Goal: Task Accomplishment & Management: Complete application form

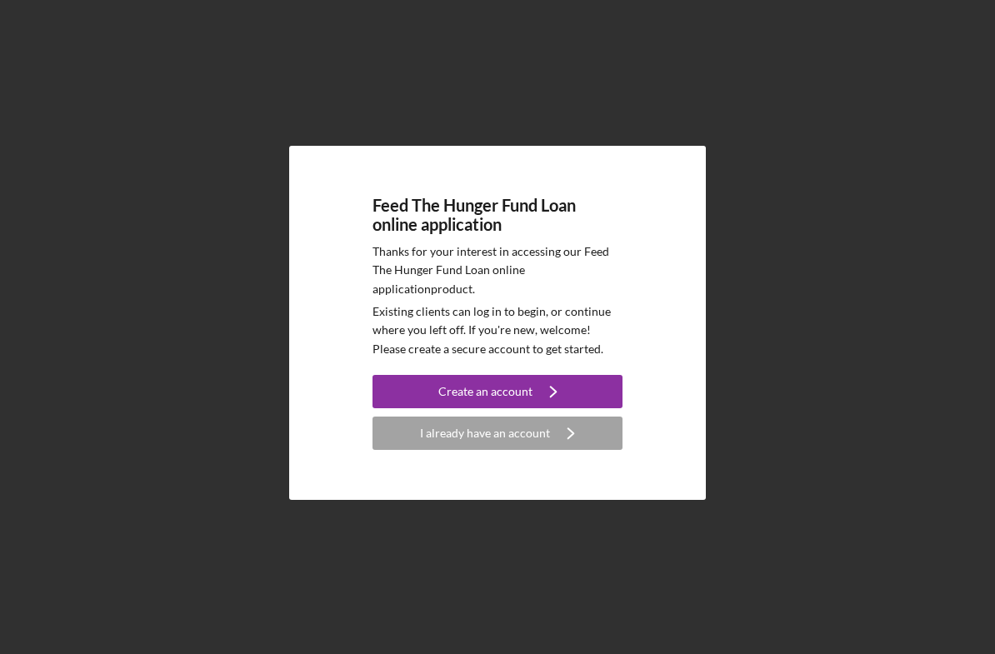
click at [491, 450] on div "I already have an account" at bounding box center [485, 433] width 130 height 33
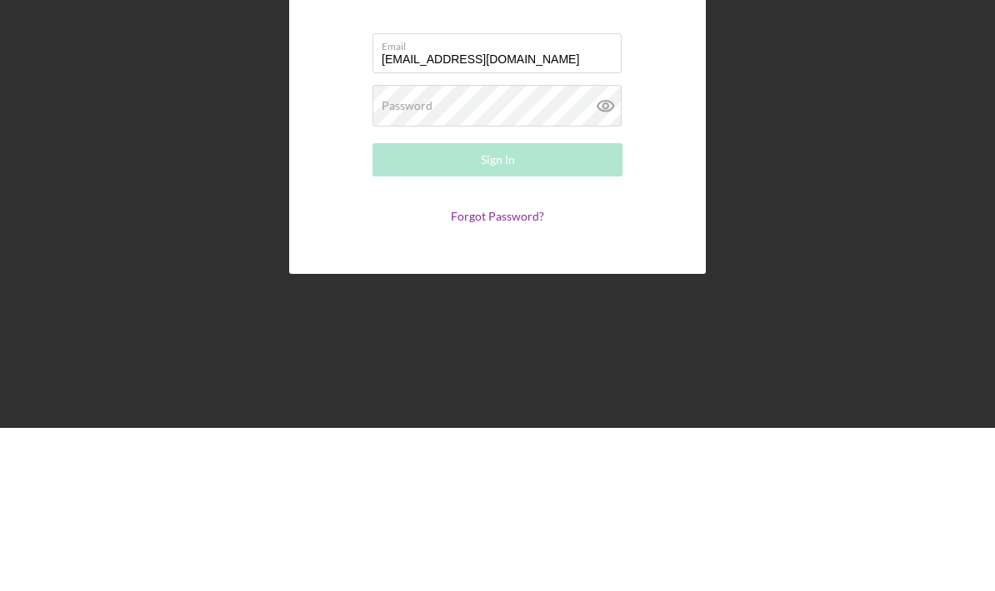
type input "[EMAIL_ADDRESS][DOMAIN_NAME]"
click at [428, 262] on label "Password" at bounding box center [407, 268] width 51 height 13
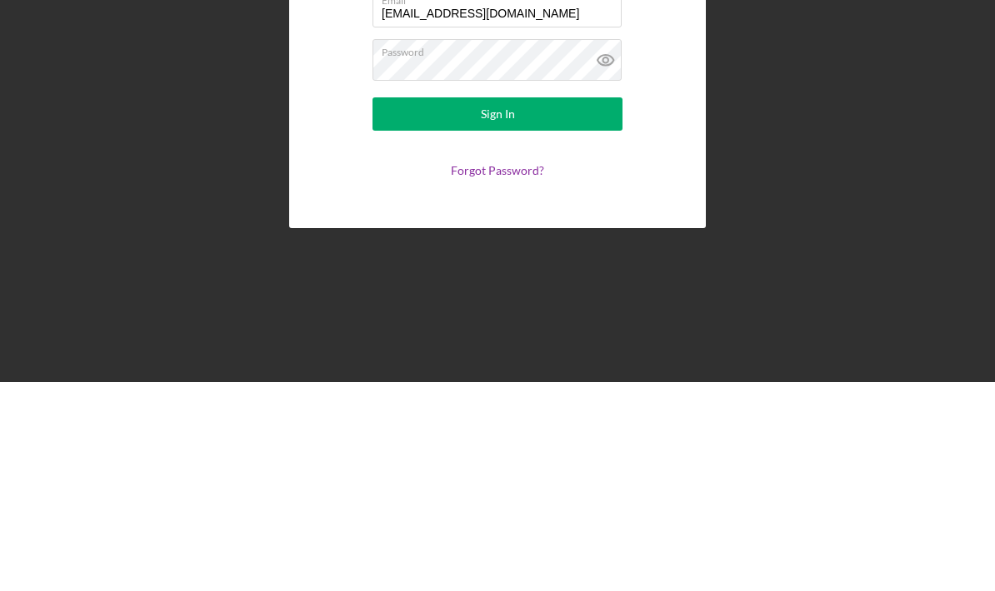
click at [532, 307] on button "Sign In" at bounding box center [497, 323] width 250 height 33
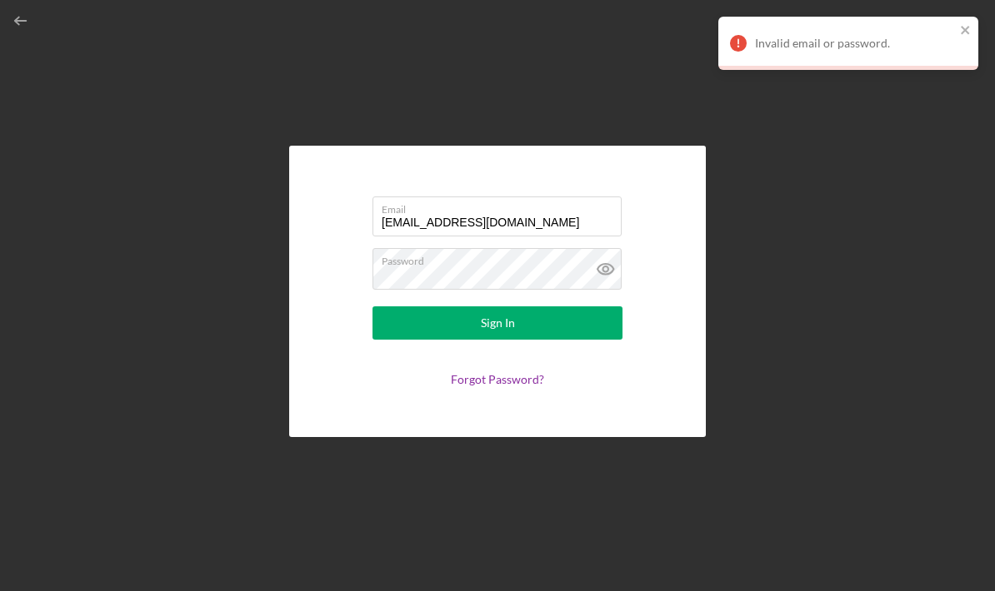
click at [611, 248] on icon at bounding box center [606, 269] width 42 height 42
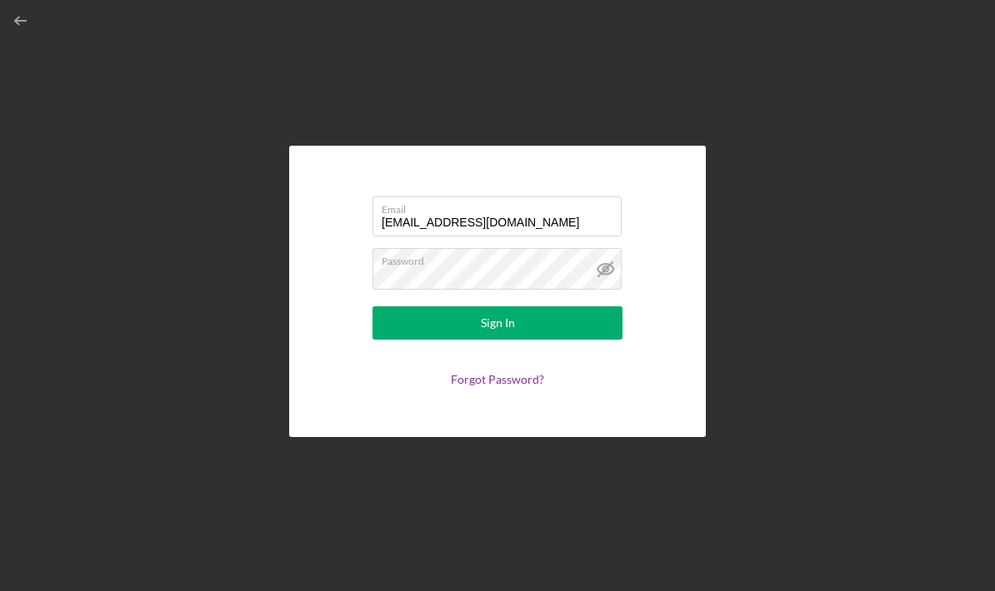
click at [475, 307] on button "Sign In" at bounding box center [497, 323] width 250 height 33
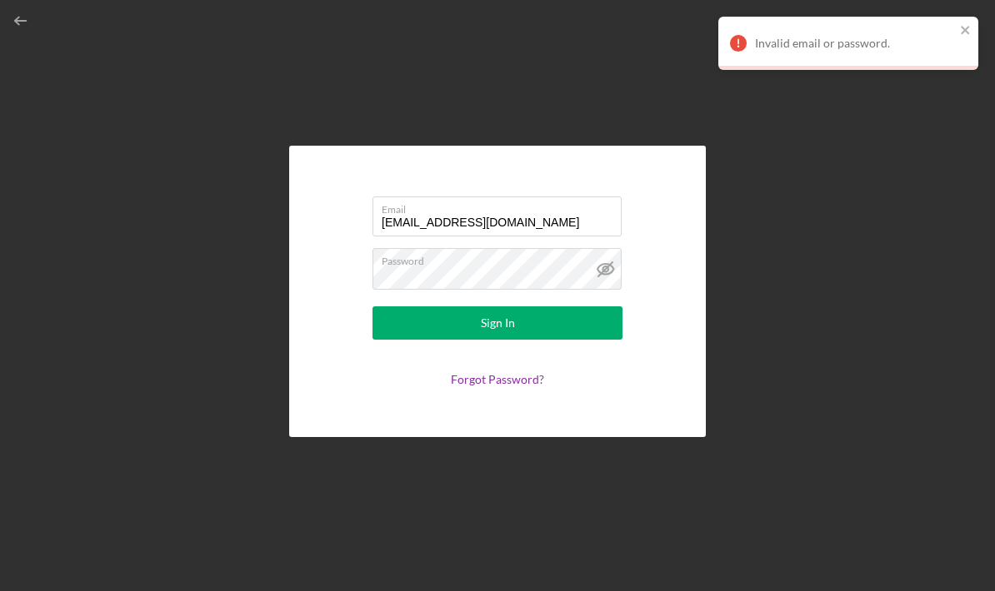
click at [968, 27] on icon "close" at bounding box center [964, 30] width 8 height 8
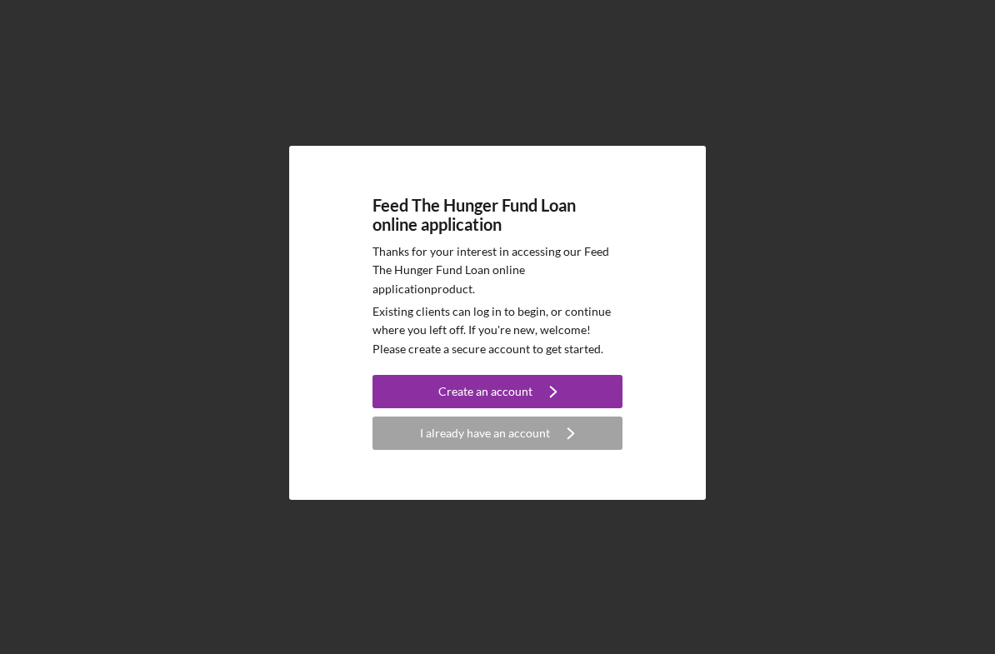
click at [486, 450] on div "I already have an account" at bounding box center [485, 433] width 130 height 33
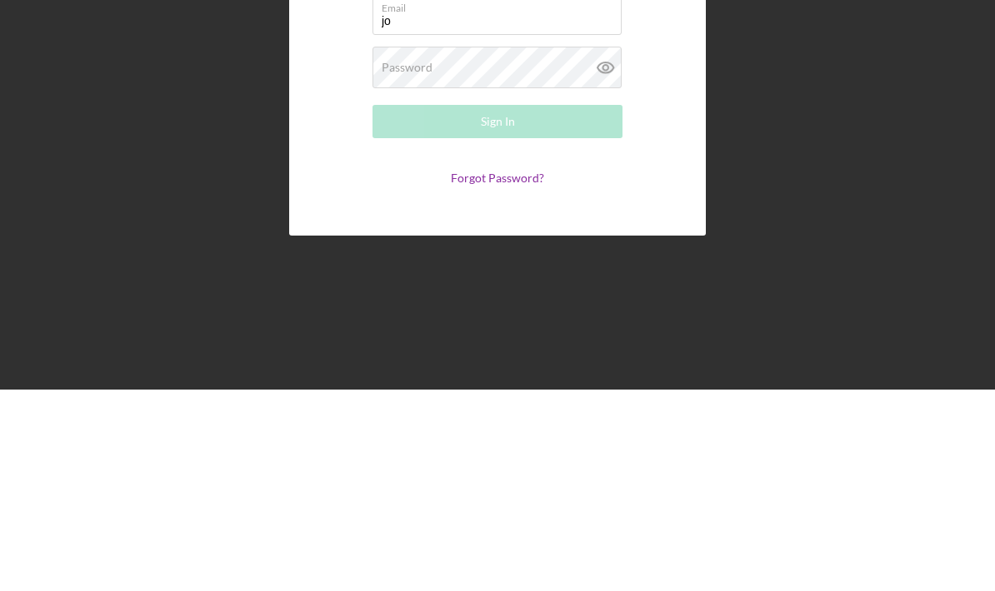
type input "[EMAIL_ADDRESS][DOMAIN_NAME]"
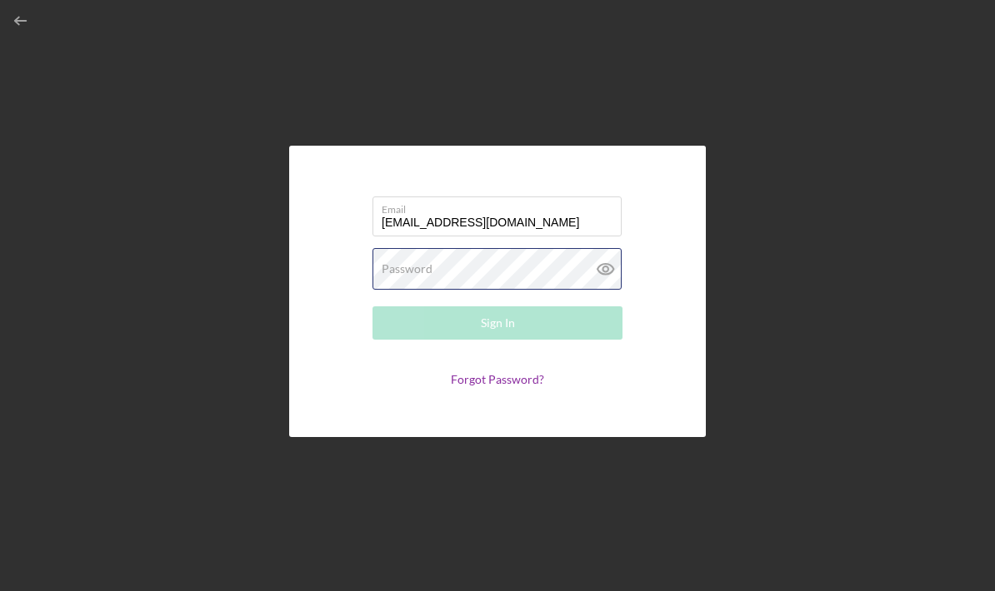
click at [434, 248] on div "Password Required" at bounding box center [497, 269] width 250 height 42
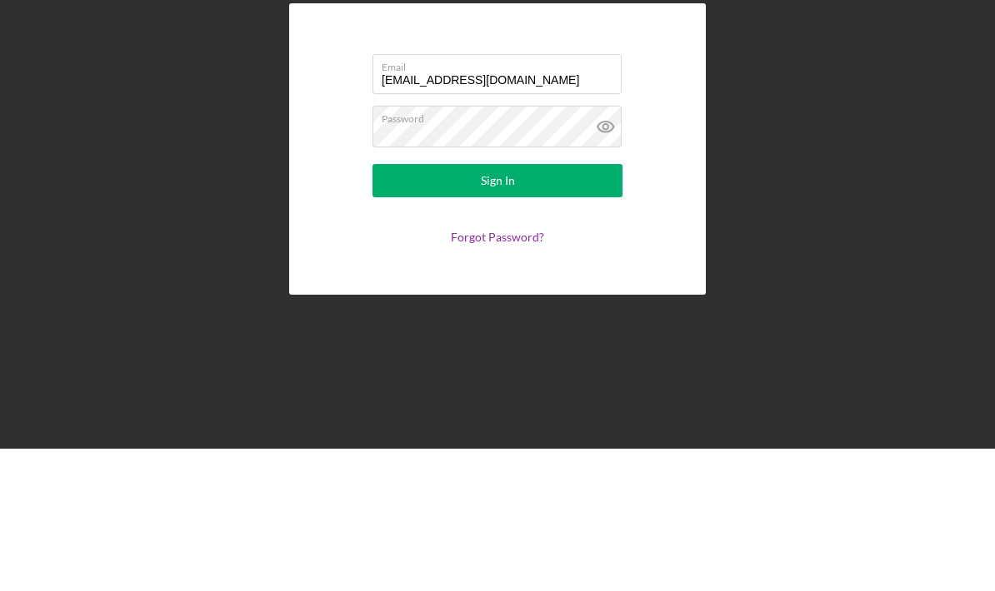
click at [510, 307] on div "Sign In" at bounding box center [498, 323] width 34 height 33
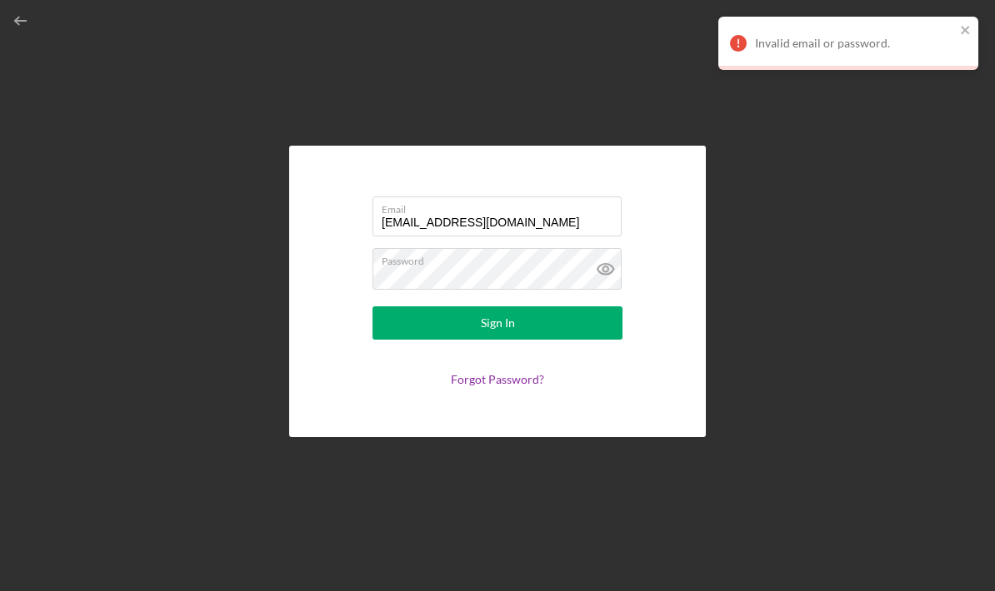
click at [489, 372] on link "Forgot Password?" at bounding box center [497, 379] width 93 height 14
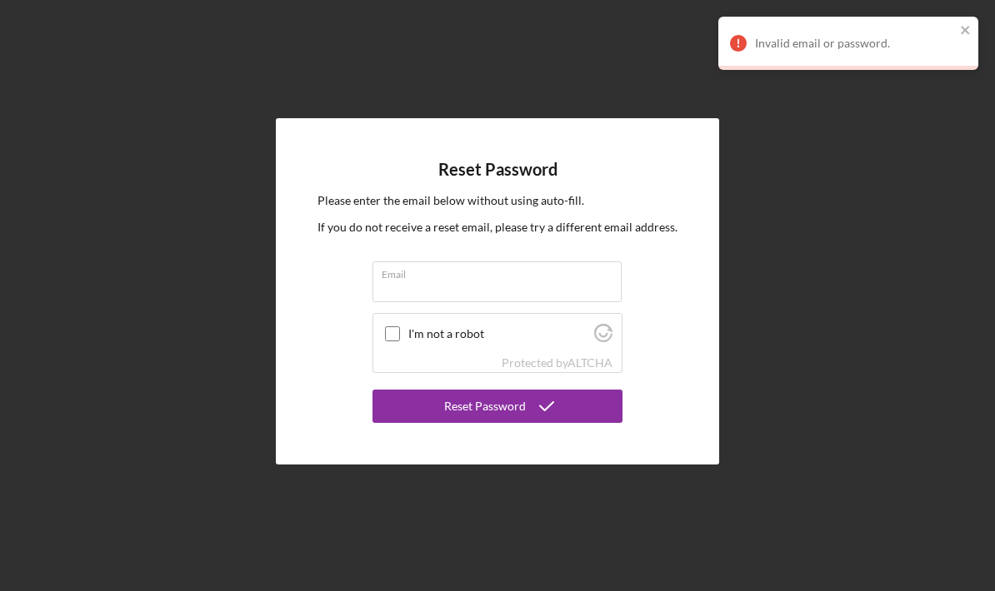
click at [416, 262] on input "Email" at bounding box center [496, 282] width 249 height 40
click at [839, 266] on div "Reset Password Please enter the email below without using auto-fill. If you do …" at bounding box center [497, 291] width 978 height 583
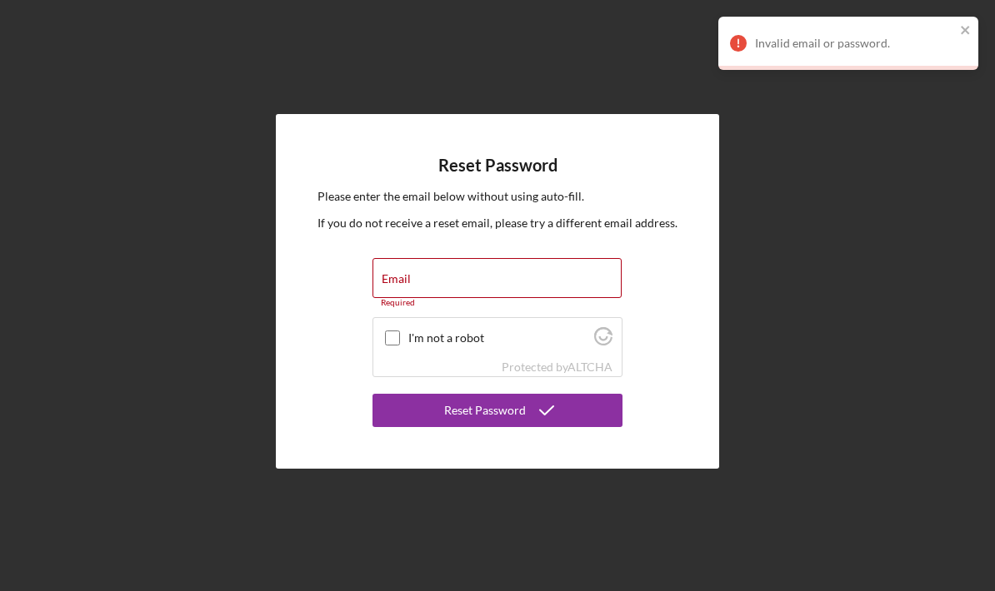
click at [395, 331] on input "I'm not a robot" at bounding box center [392, 338] width 15 height 15
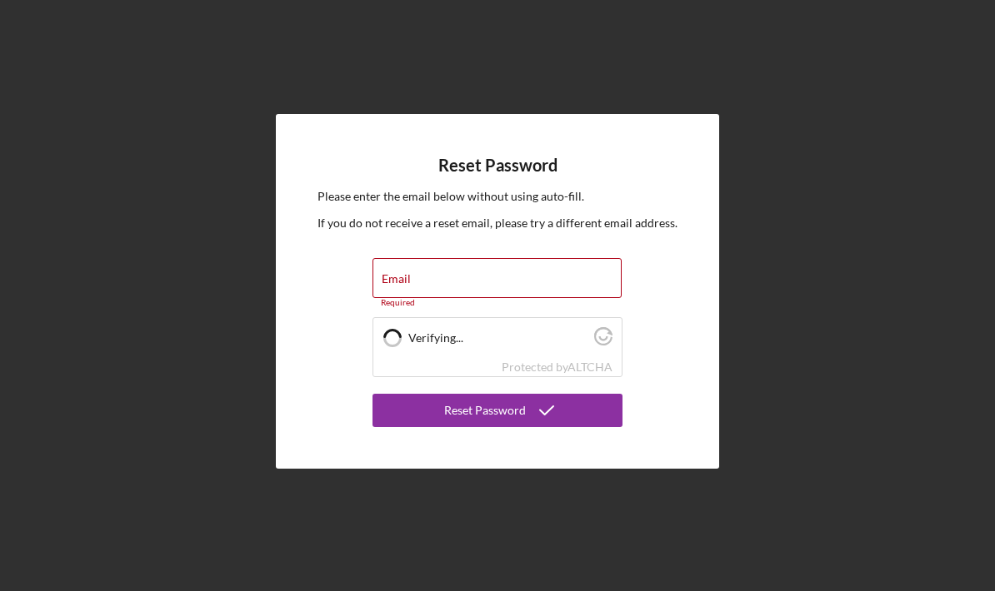
click at [426, 258] on div "Email Required" at bounding box center [497, 283] width 250 height 50
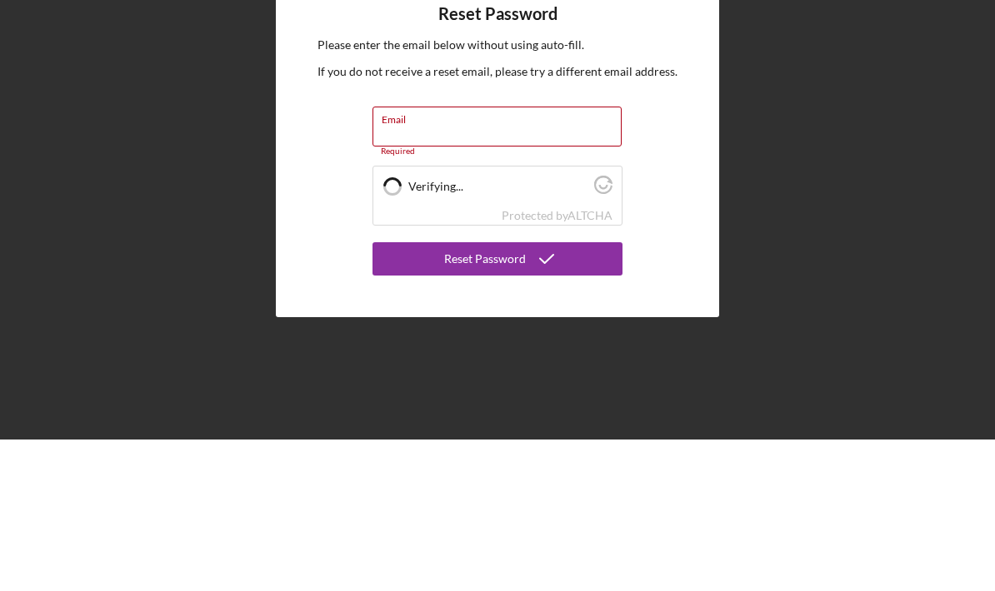
checkbox input "true"
type input "[EMAIL_ADDRESS][DOMAIN_NAME]"
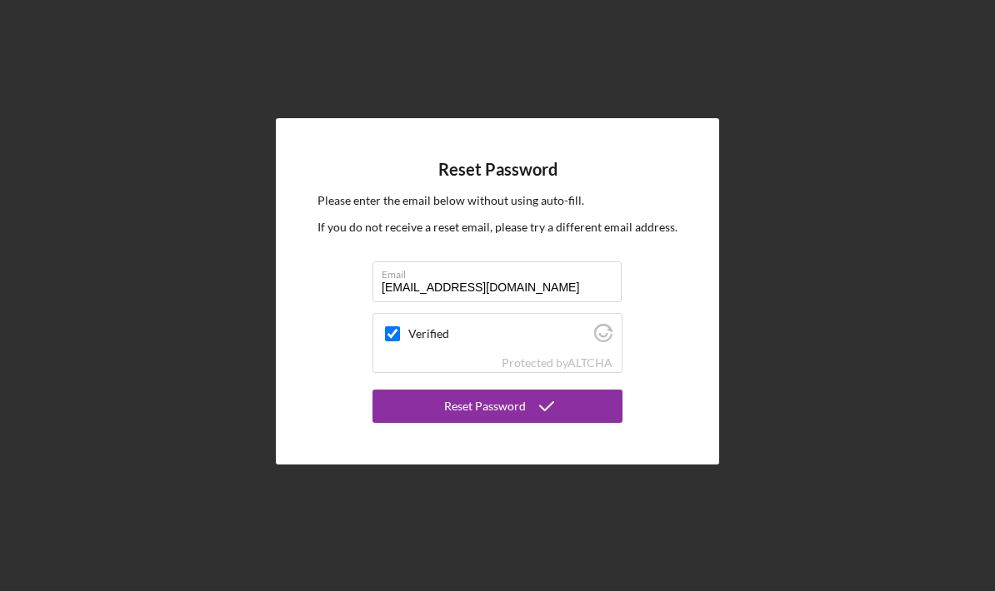
click at [478, 390] on div "Reset Password" at bounding box center [485, 406] width 82 height 33
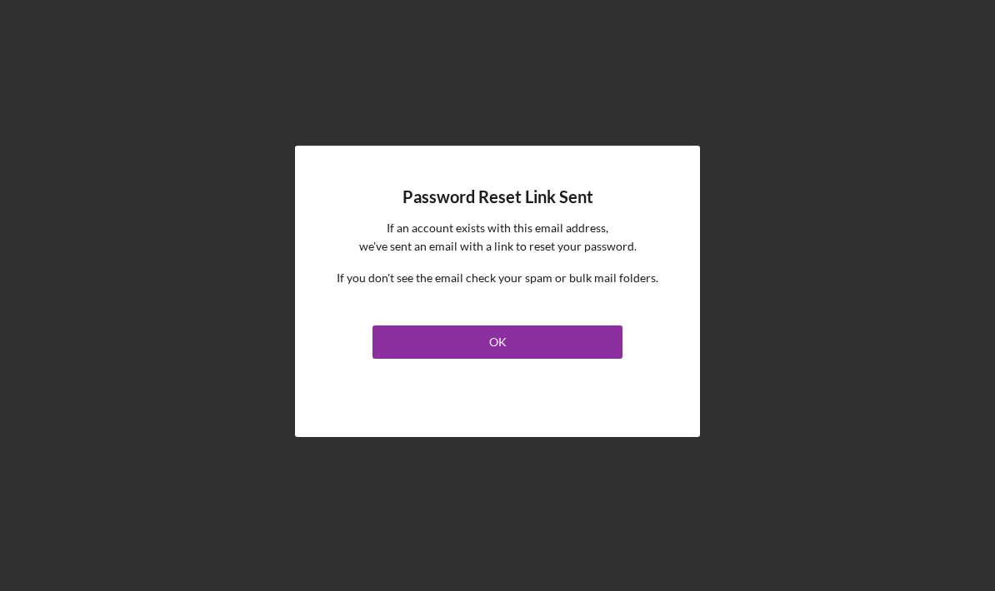
click at [491, 326] on div "OK" at bounding box center [497, 342] width 17 height 33
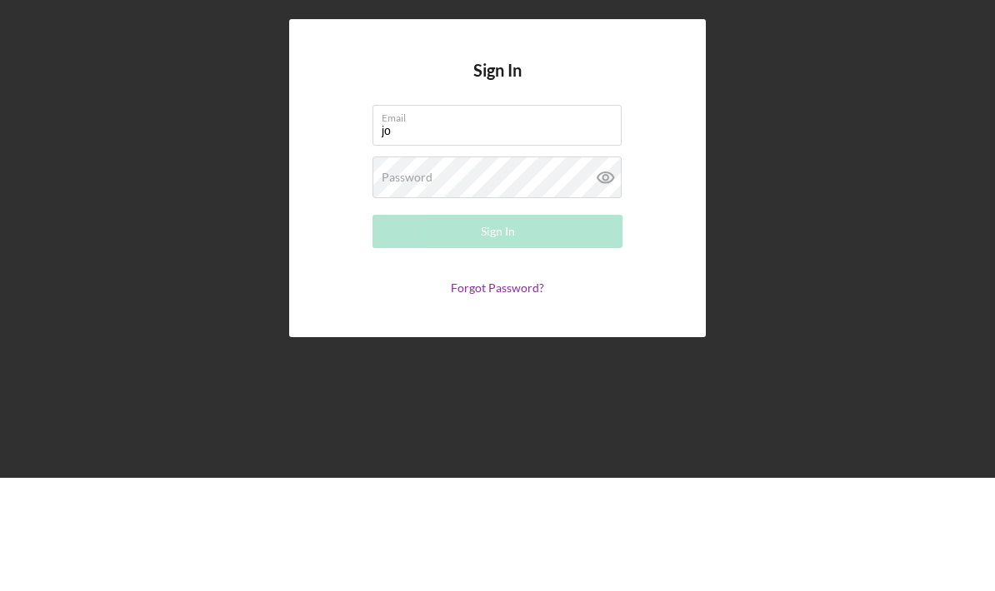
type input "[EMAIL_ADDRESS][DOMAIN_NAME]"
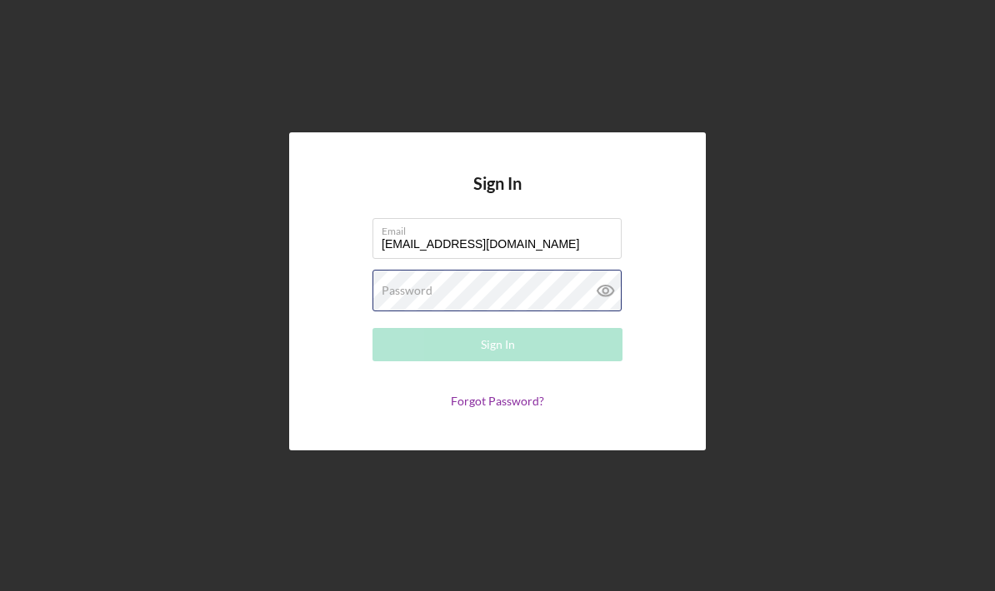
click at [439, 270] on div "Password Required" at bounding box center [497, 291] width 250 height 42
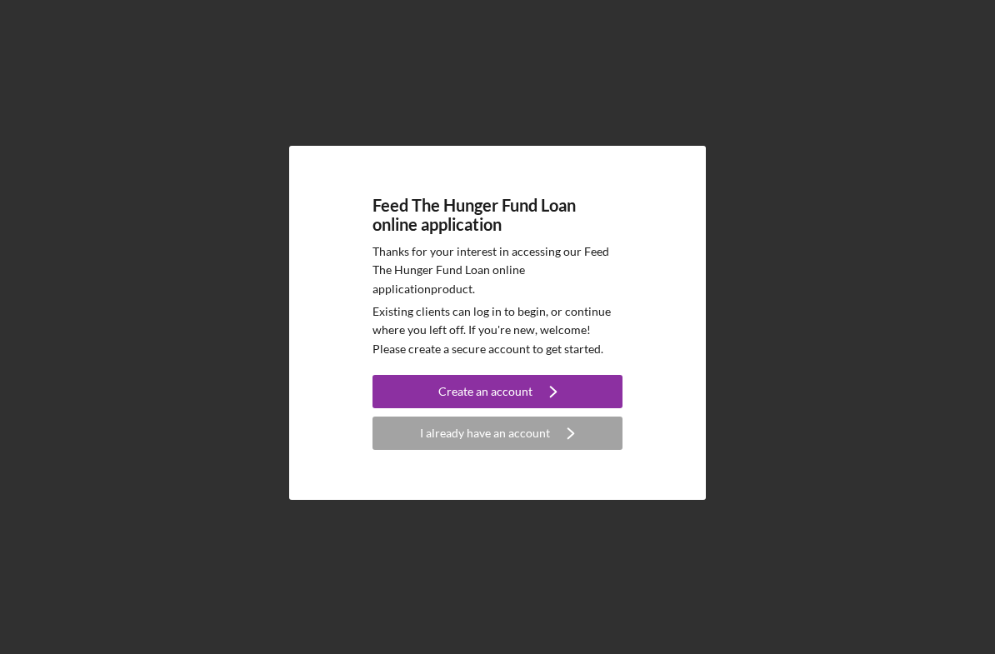
click at [506, 450] on div "I already have an account" at bounding box center [485, 433] width 130 height 33
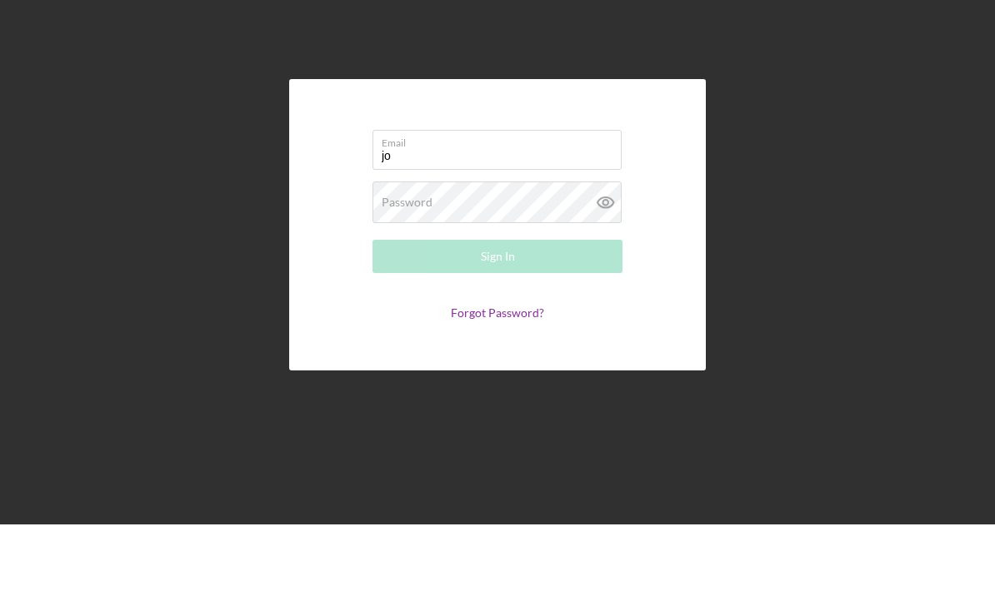
type input "[EMAIL_ADDRESS][DOMAIN_NAME]"
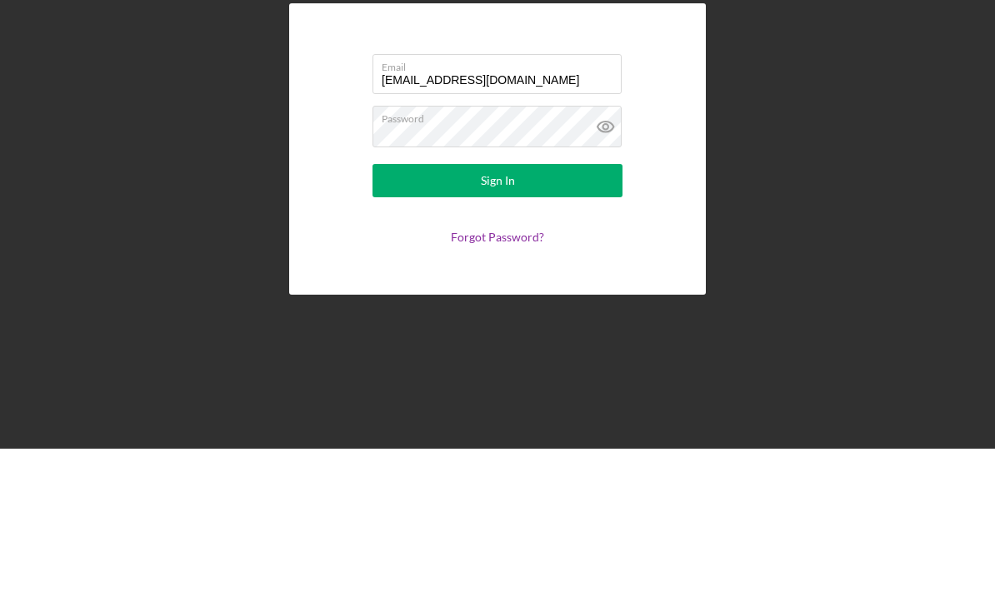
click at [505, 307] on div "Sign In" at bounding box center [498, 323] width 34 height 33
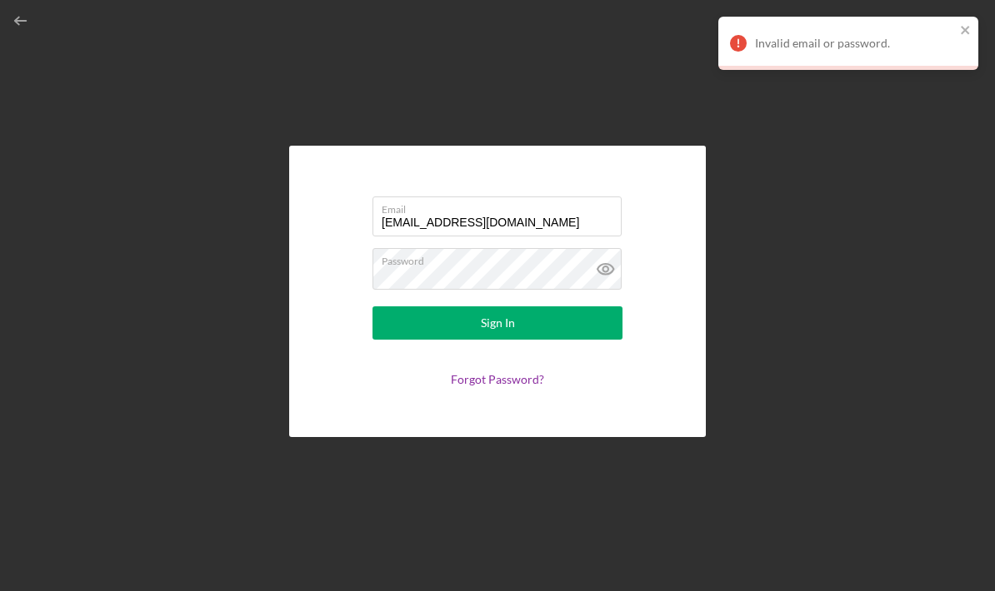
click at [965, 37] on button "close" at bounding box center [966, 31] width 12 height 16
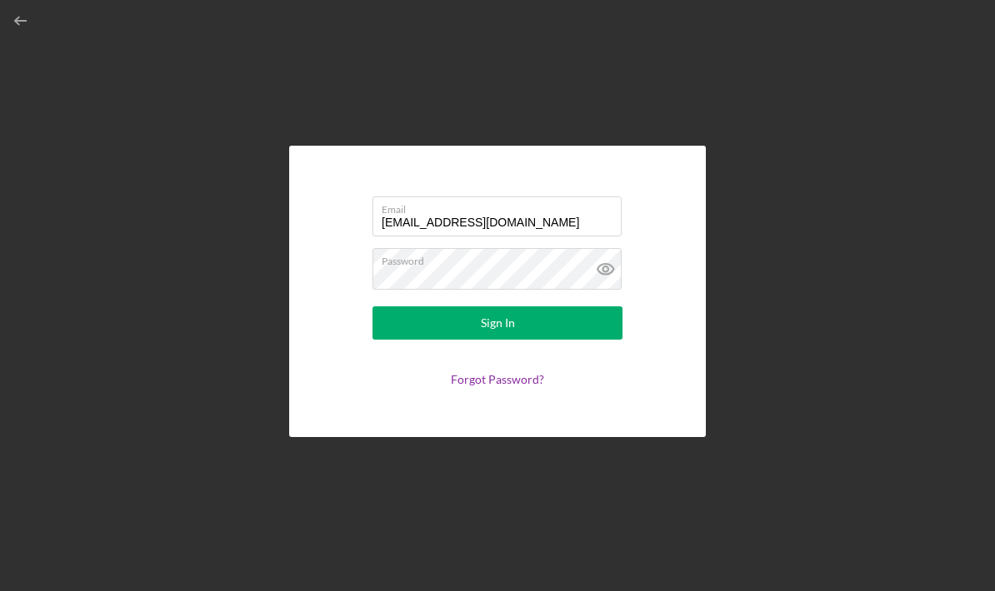
click at [497, 372] on link "Forgot Password?" at bounding box center [497, 379] width 93 height 14
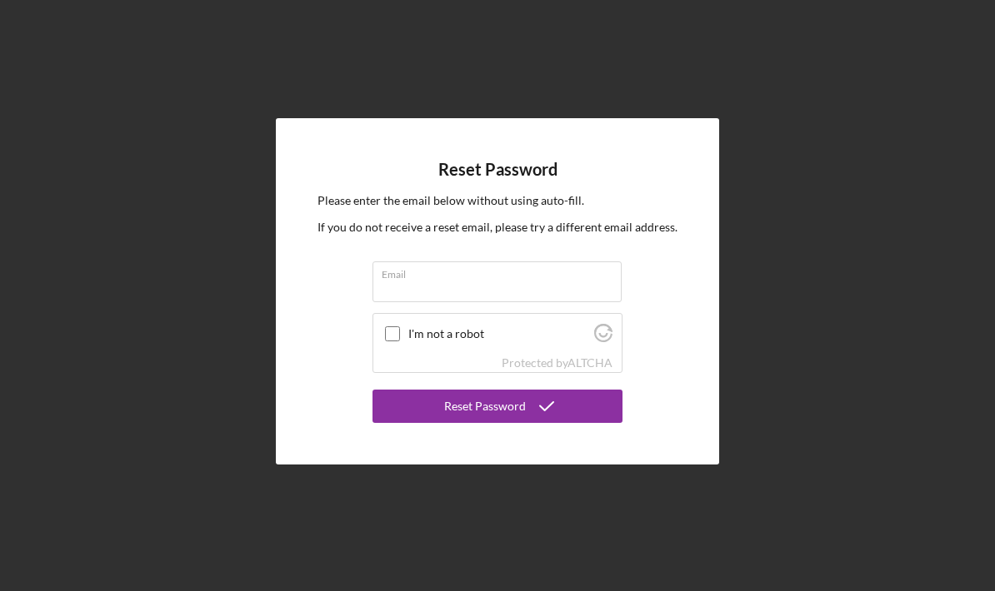
click at [412, 262] on input "Email" at bounding box center [496, 282] width 249 height 40
click at [433, 269] on input "Email" at bounding box center [496, 282] width 249 height 40
click at [439, 274] on form "Email I'm not a robot Protected by ALTCHA Reset Password" at bounding box center [497, 343] width 250 height 162
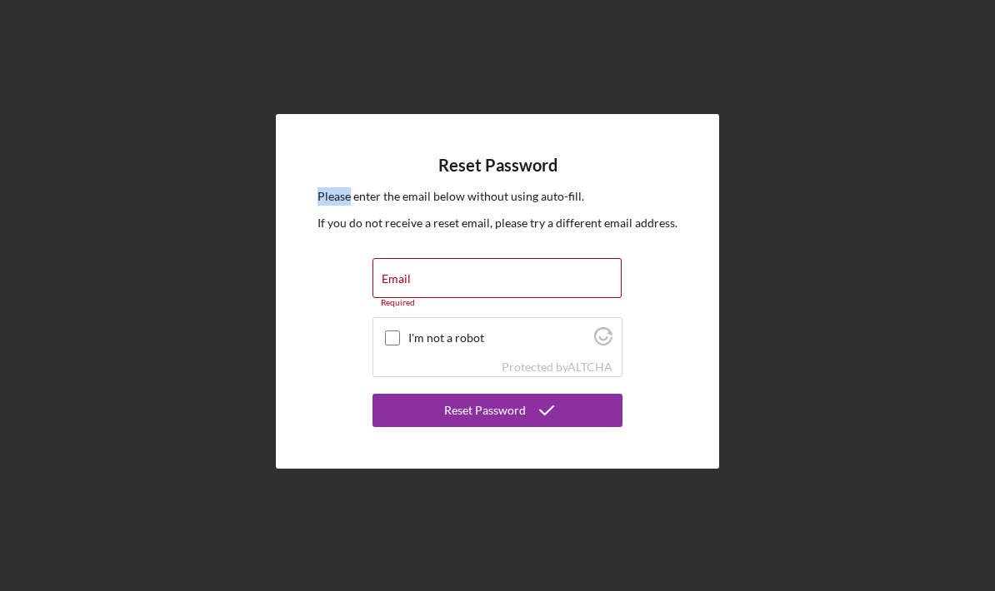
click at [422, 258] on div "Email Required" at bounding box center [497, 283] width 250 height 50
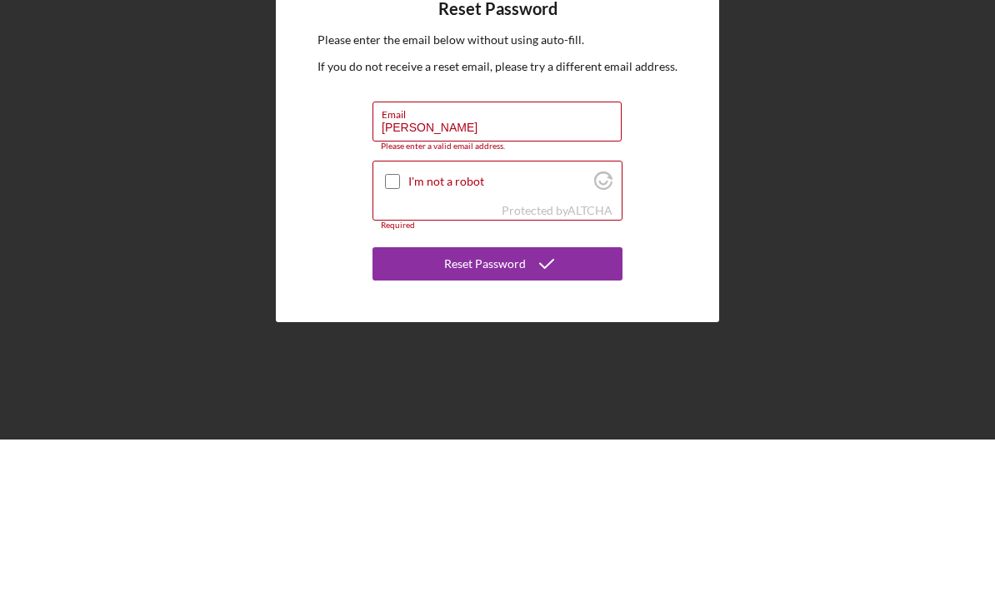
type input "[EMAIL_ADDRESS][DOMAIN_NAME]"
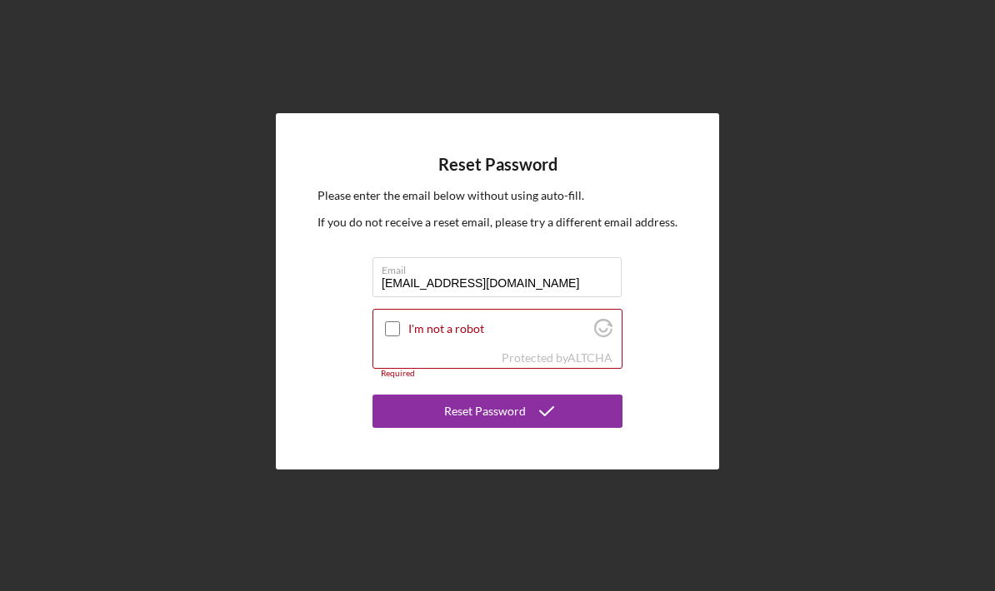
click at [393, 322] on input "I'm not a robot" at bounding box center [392, 329] width 15 height 15
checkbox input "true"
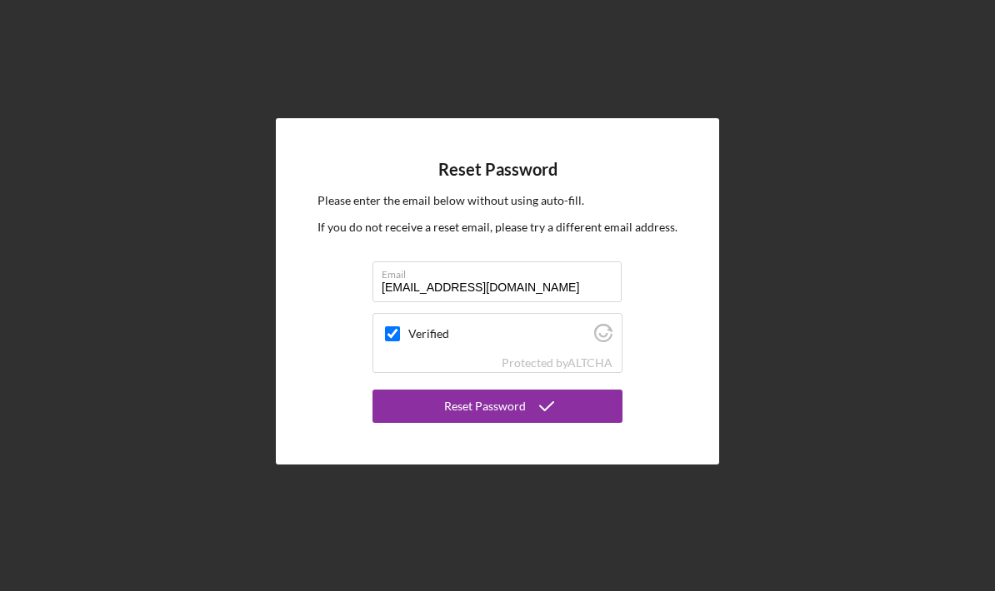
click at [501, 390] on div "Reset Password" at bounding box center [485, 406] width 82 height 33
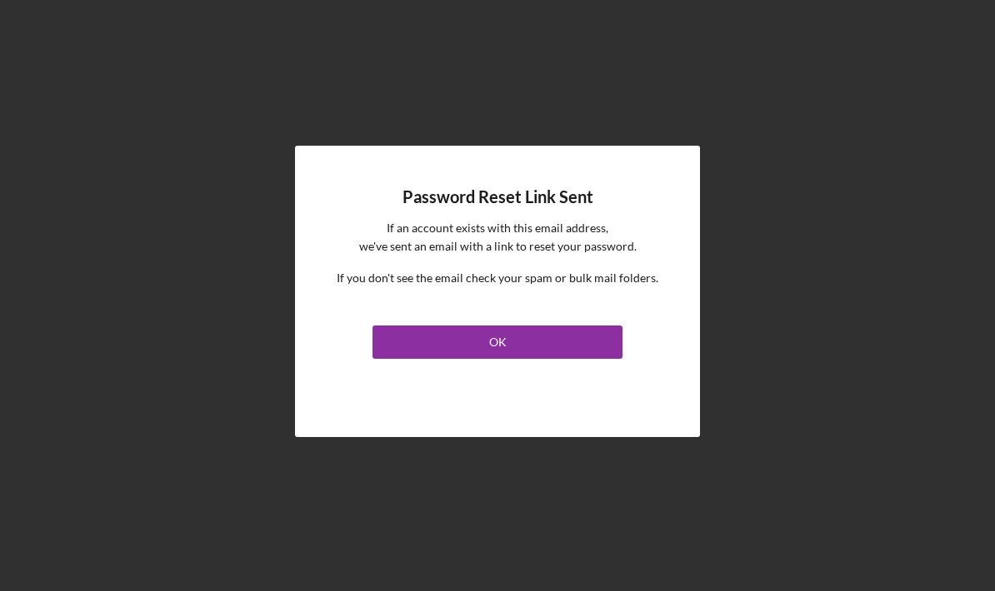
click at [510, 326] on button "OK" at bounding box center [497, 342] width 250 height 33
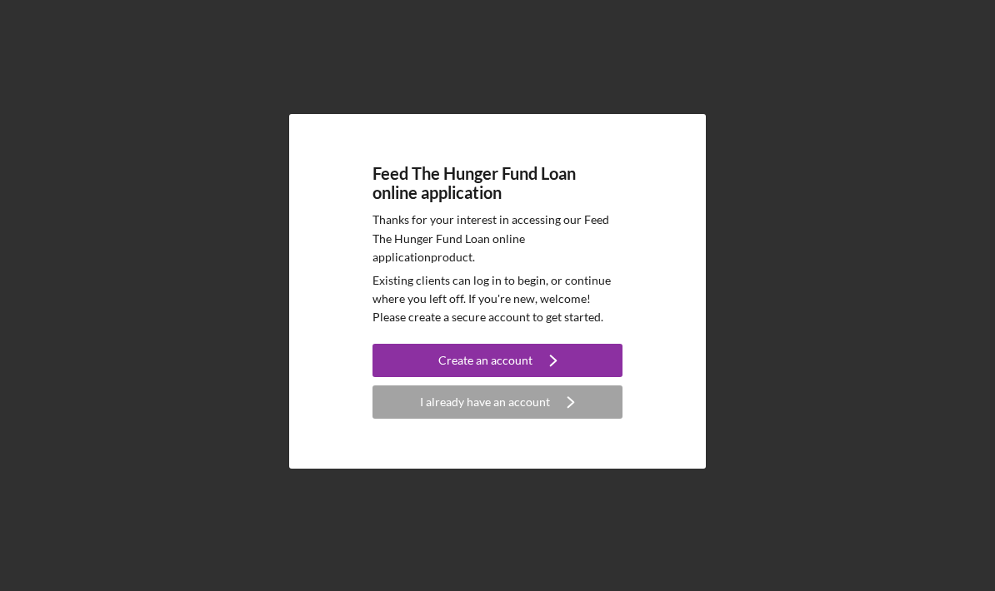
click at [495, 377] on div "Create an account" at bounding box center [485, 360] width 94 height 33
click at [469, 419] on div "I already have an account" at bounding box center [485, 402] width 130 height 33
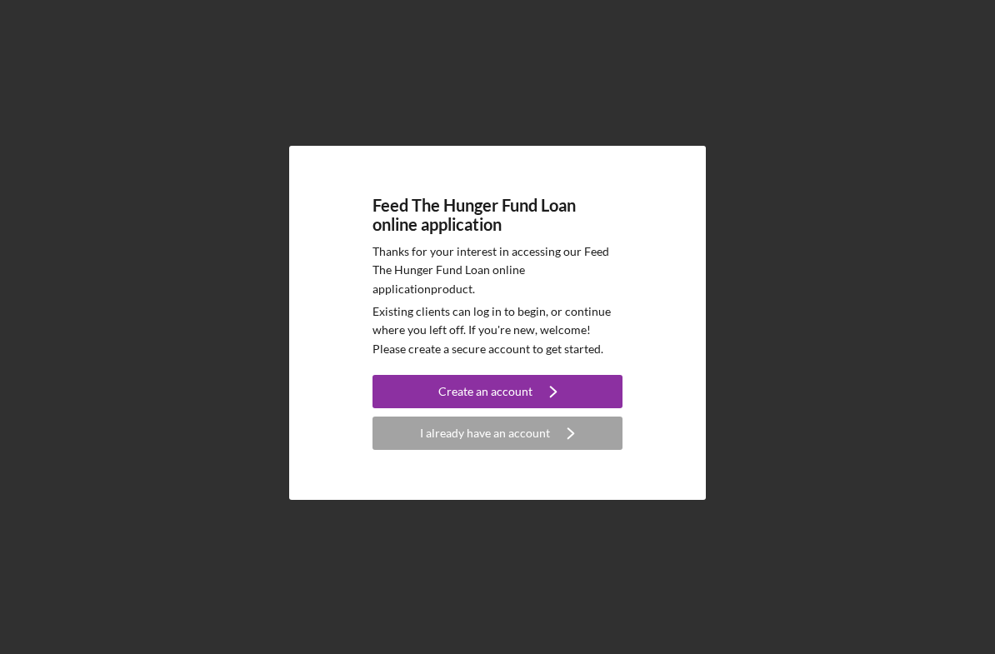
click at [476, 450] on div "I already have an account" at bounding box center [485, 433] width 130 height 33
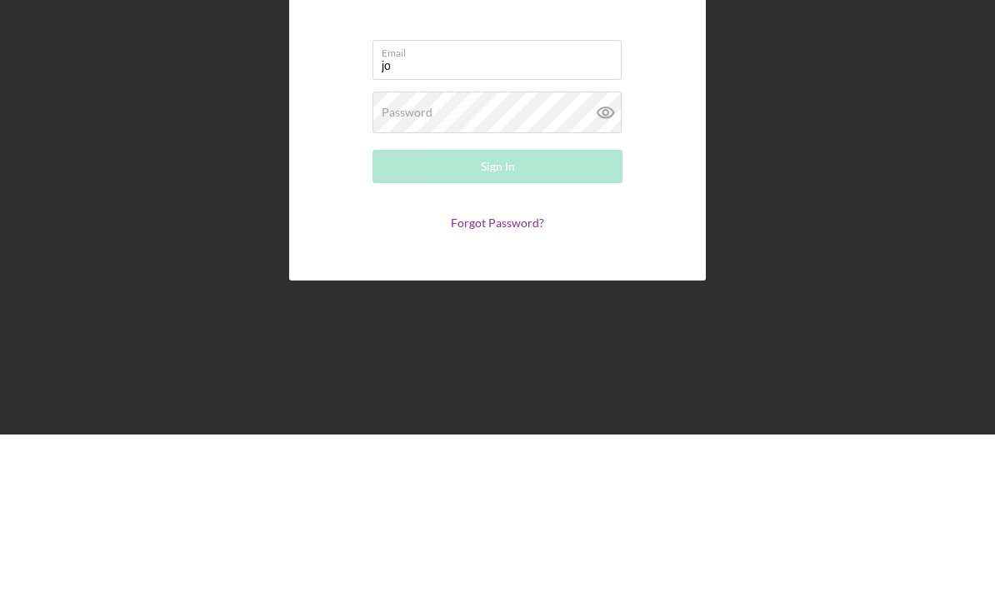
type input "[EMAIL_ADDRESS][DOMAIN_NAME]"
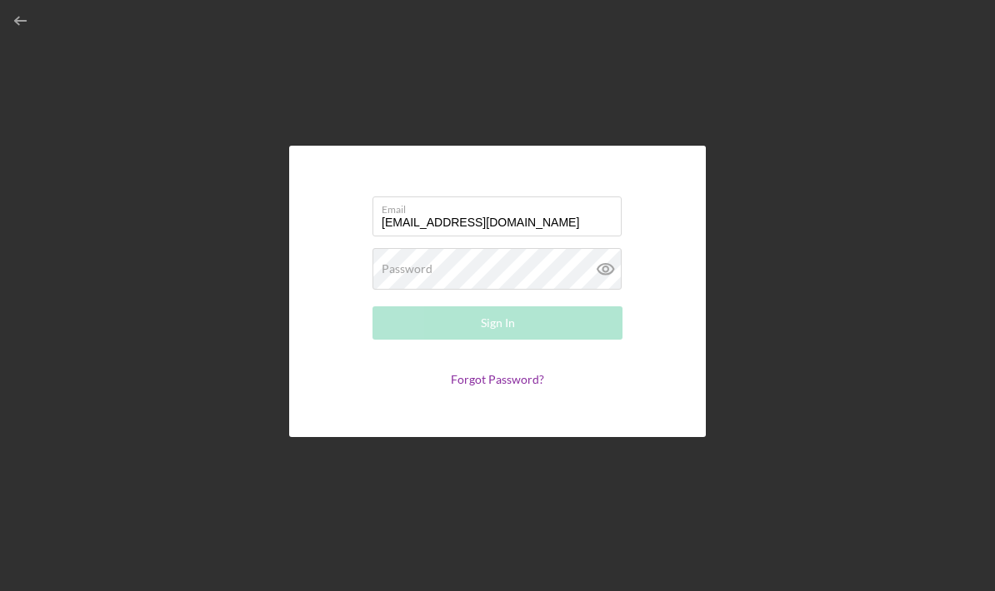
click at [662, 283] on form "Email [EMAIL_ADDRESS][DOMAIN_NAME] Password Required Sign In Forgot Password?" at bounding box center [497, 291] width 333 height 208
click at [493, 372] on link "Forgot Password?" at bounding box center [497, 379] width 93 height 14
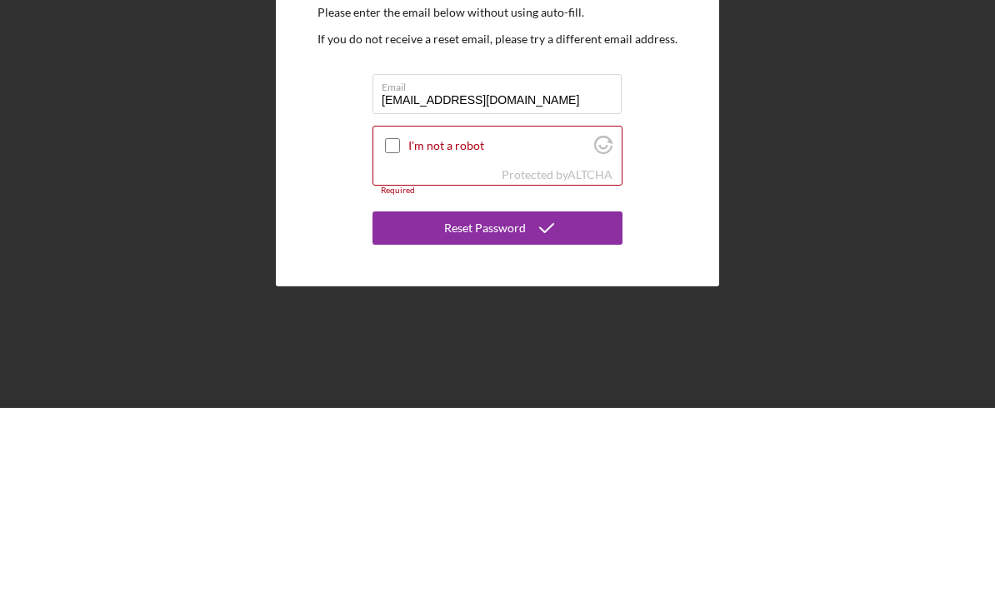
type input "[EMAIL_ADDRESS][DOMAIN_NAME]"
click at [382, 310] on div "I'm not a robot" at bounding box center [497, 329] width 248 height 39
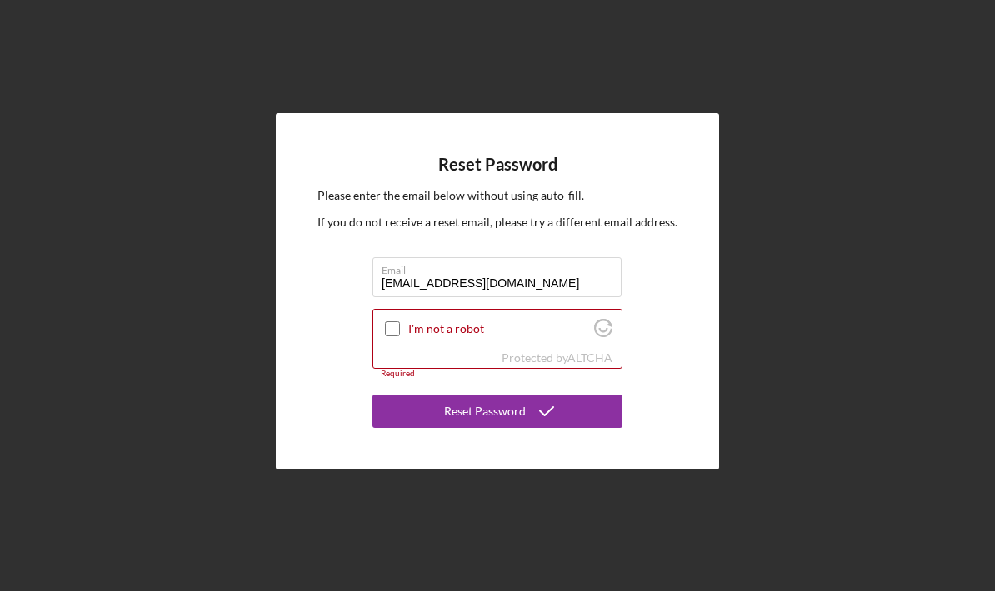
click at [397, 322] on input "I'm not a robot" at bounding box center [392, 329] width 15 height 15
checkbox input "true"
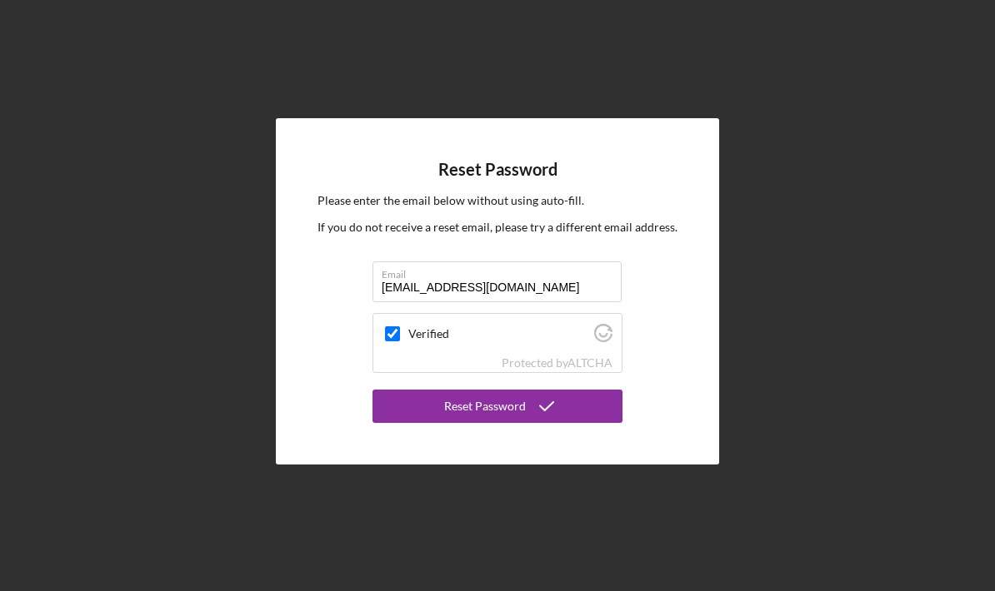
click at [486, 390] on div "Reset Password" at bounding box center [485, 406] width 82 height 33
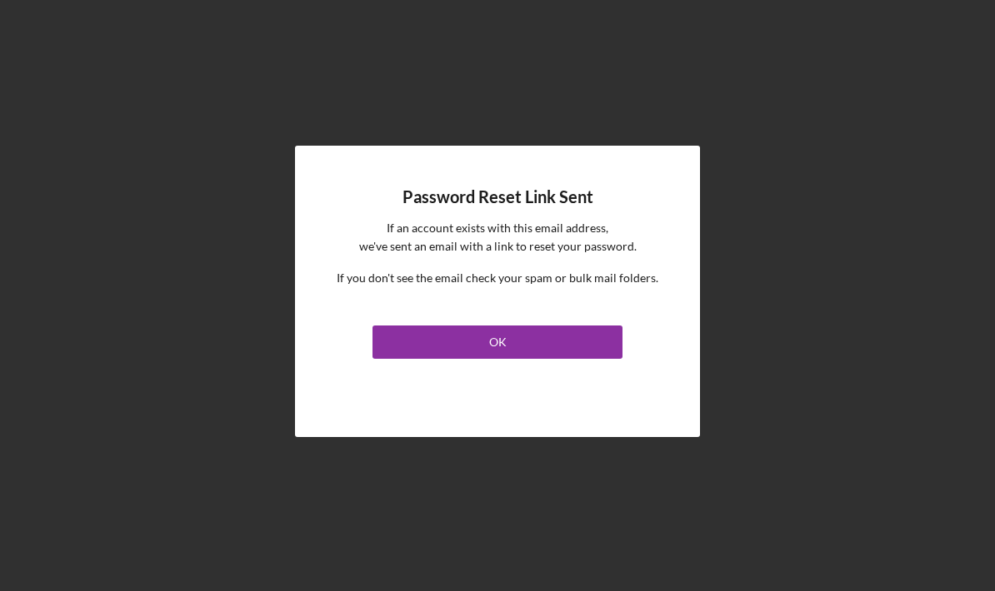
click at [494, 326] on div "OK" at bounding box center [497, 342] width 17 height 33
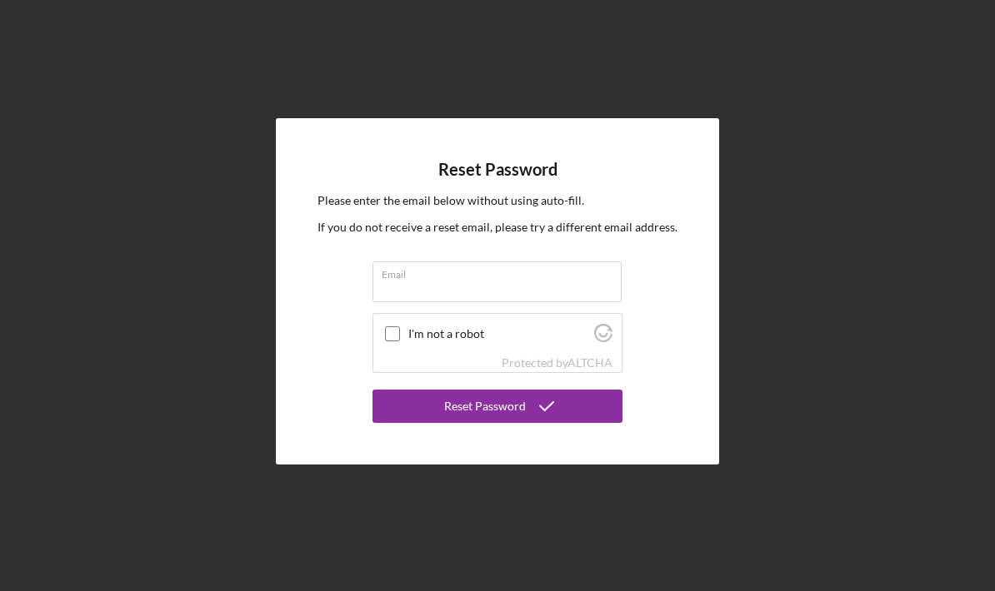
click at [454, 302] on div "Email" at bounding box center [497, 283] width 250 height 42
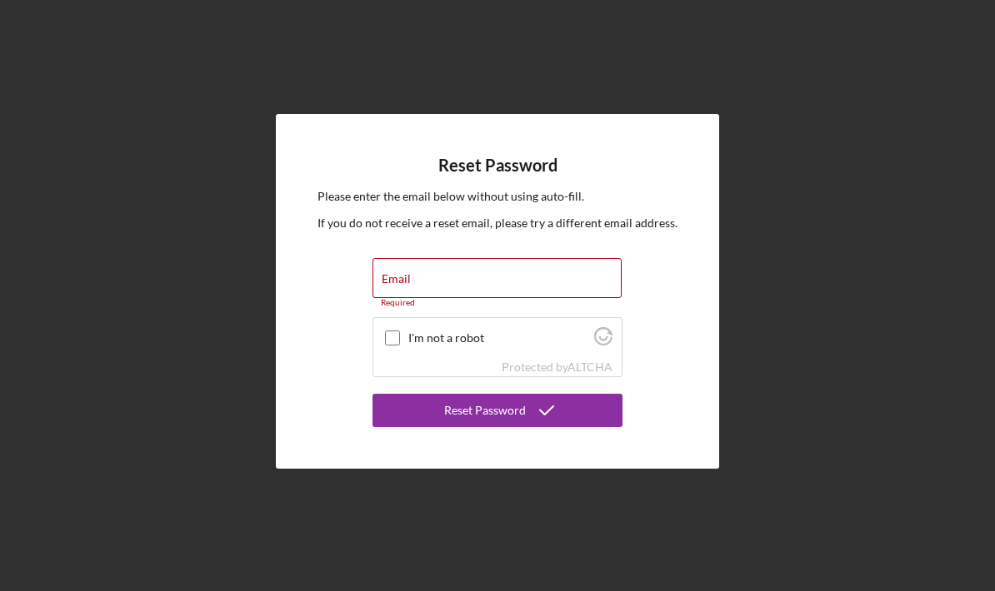
click at [405, 286] on label "Email" at bounding box center [396, 278] width 29 height 13
click at [405, 298] on input "Email" at bounding box center [496, 278] width 249 height 40
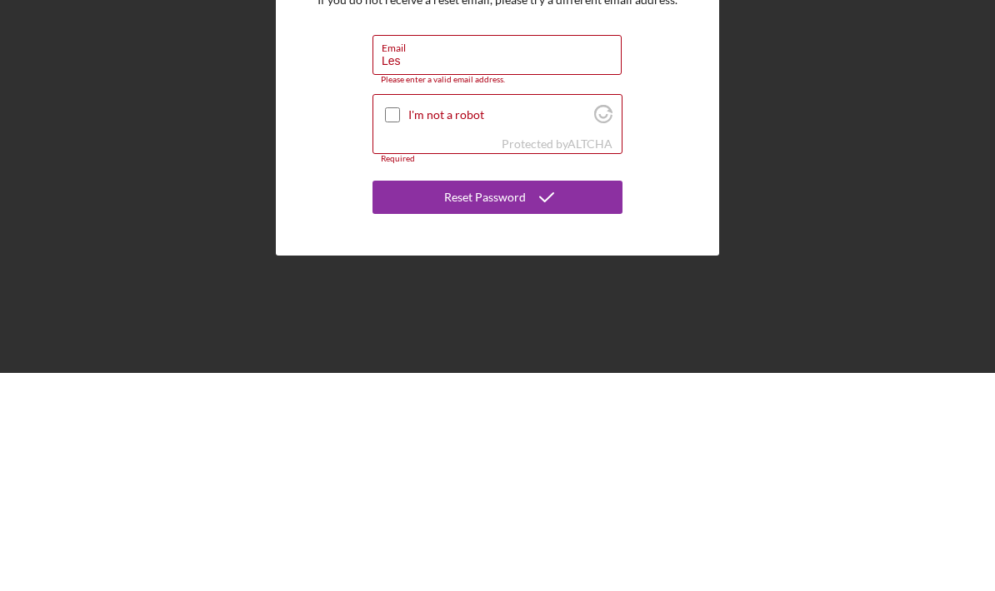
type input "[EMAIL_ADDRESS][DOMAIN_NAME]"
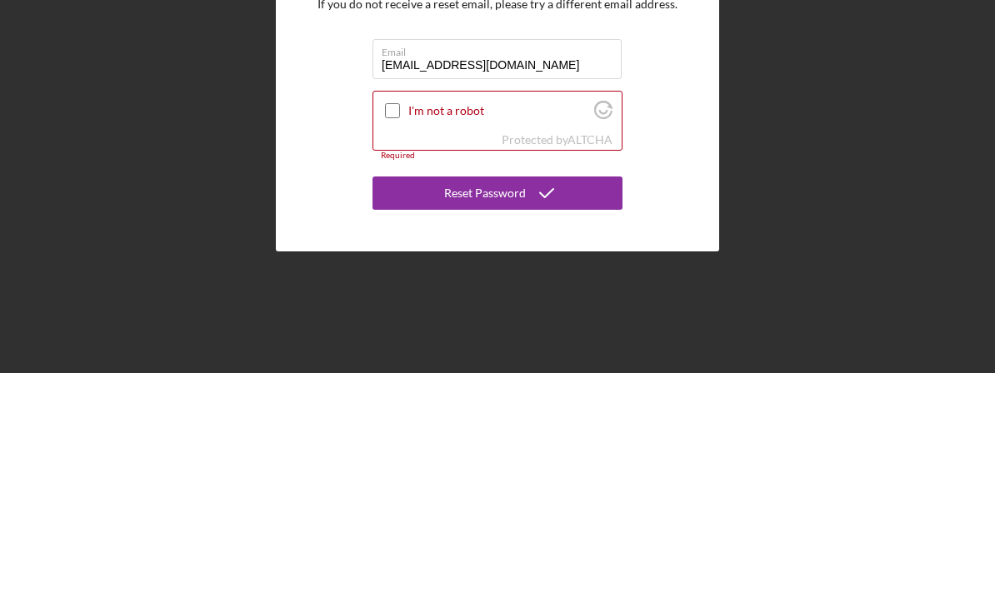
scroll to position [67, 0]
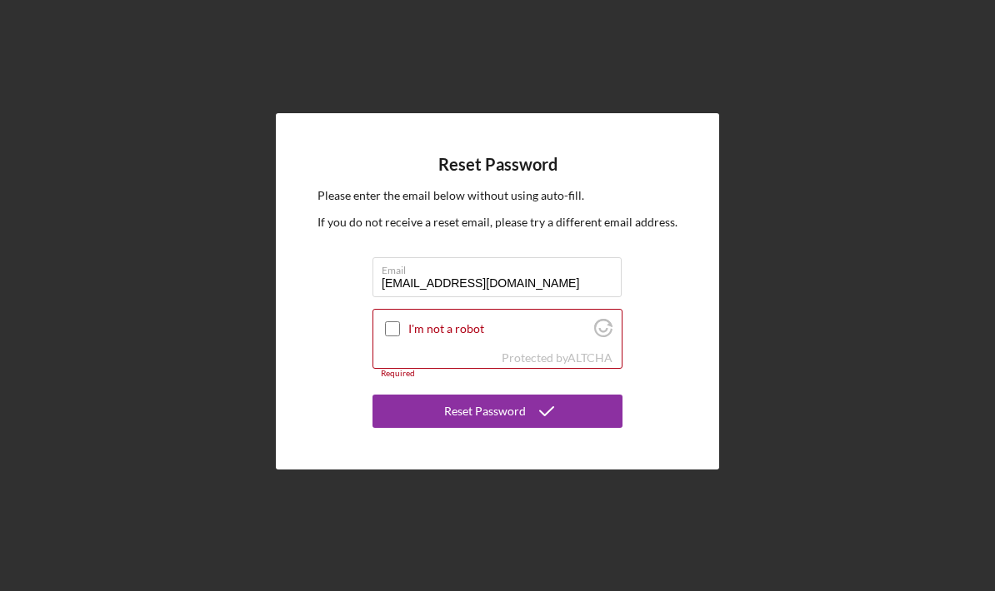
click at [389, 322] on input "I'm not a robot" at bounding box center [392, 329] width 15 height 15
checkbox input "true"
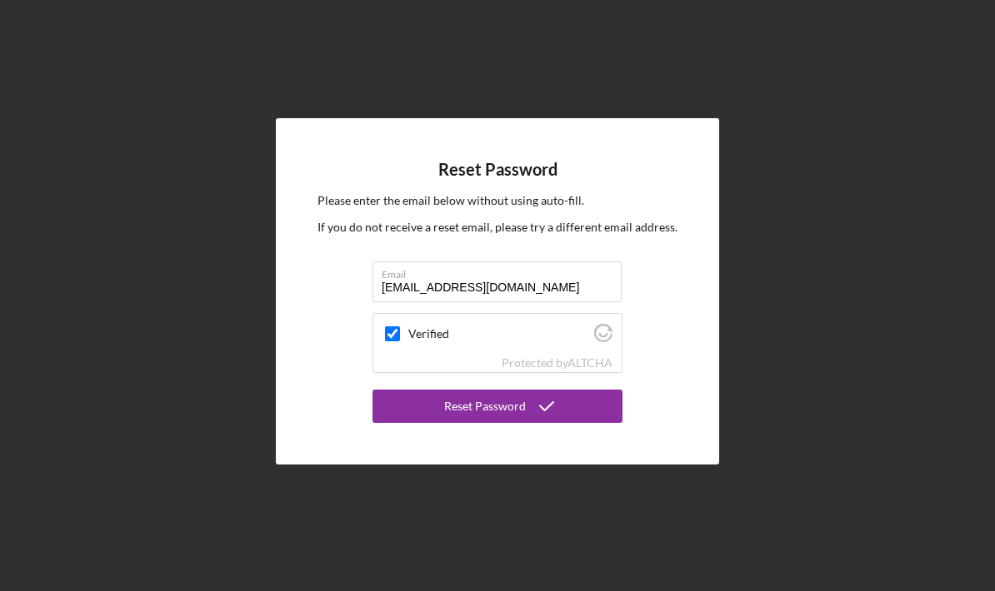
click at [497, 390] on div "Reset Password" at bounding box center [485, 406] width 82 height 33
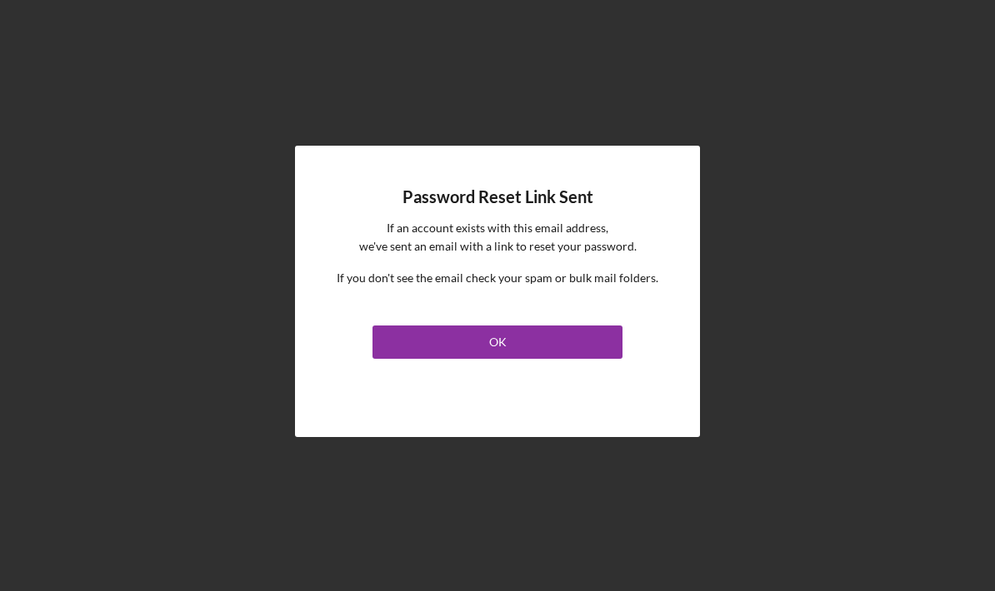
click at [507, 326] on button "OK" at bounding box center [497, 342] width 250 height 33
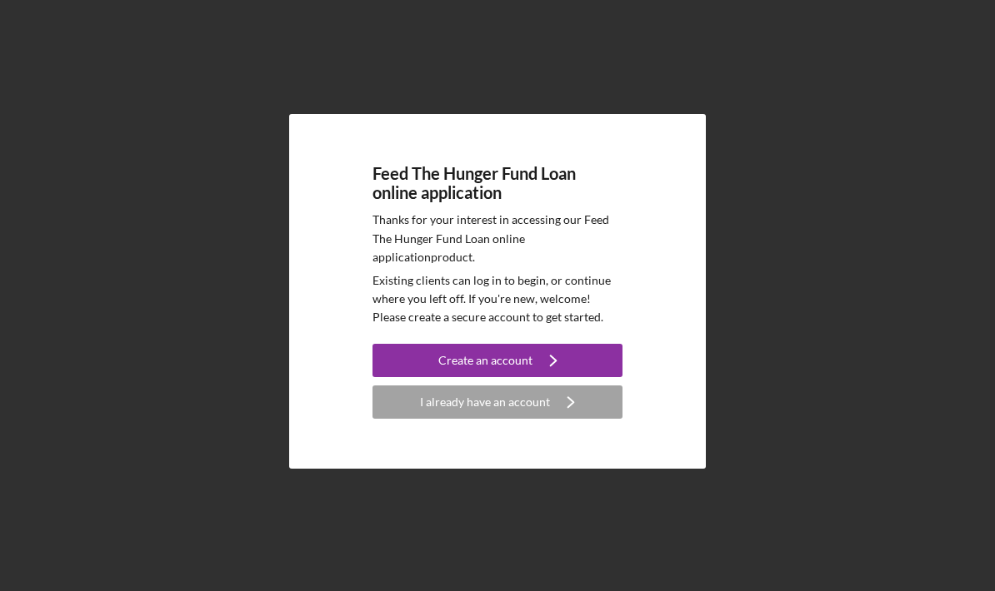
click at [493, 344] on div "Create an account" at bounding box center [485, 360] width 94 height 33
